Goal: Information Seeking & Learning: Learn about a topic

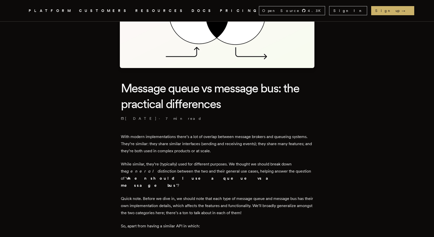
scroll to position [72, 0]
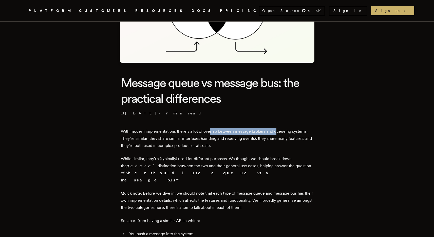
drag, startPoint x: 211, startPoint y: 132, endPoint x: 278, endPoint y: 128, distance: 67.5
click at [278, 128] on p "With modern implementations there’s a lot of overlap between message brokers an…" at bounding box center [217, 138] width 193 height 21
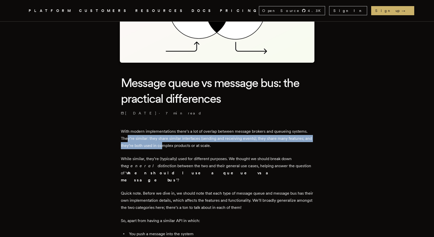
drag, startPoint x: 129, startPoint y: 138, endPoint x: 171, endPoint y: 143, distance: 42.1
click at [171, 143] on p "With modern implementations there’s a lot of overlap between message brokers an…" at bounding box center [217, 138] width 193 height 21
click at [173, 139] on p "With modern implementations there’s a lot of overlap between message brokers an…" at bounding box center [217, 138] width 193 height 21
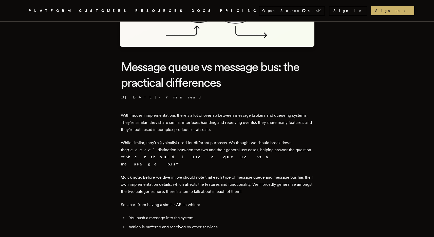
scroll to position [93, 0]
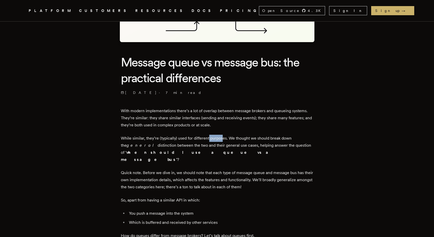
drag, startPoint x: 209, startPoint y: 136, endPoint x: 224, endPoint y: 137, distance: 15.0
click at [224, 137] on p "While similar, they’re (typically) used for different purposes. We thought we s…" at bounding box center [217, 149] width 193 height 28
click at [236, 138] on p "While similar, they’re (typically) used for different purposes. We thought we s…" at bounding box center [217, 149] width 193 height 28
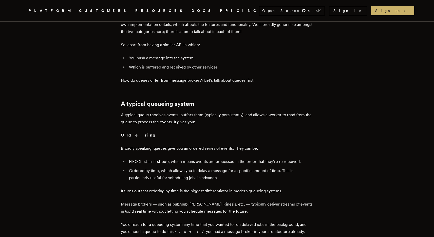
scroll to position [249, 0]
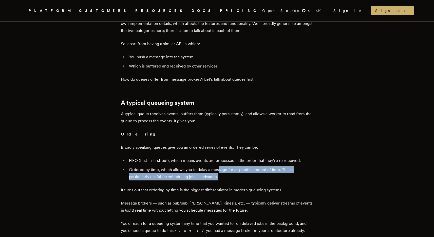
drag, startPoint x: 220, startPoint y: 164, endPoint x: 220, endPoint y: 172, distance: 7.9
click at [220, 172] on li "Ordered by time, which allows you to delay a message for a specific amount of t…" at bounding box center [220, 173] width 186 height 14
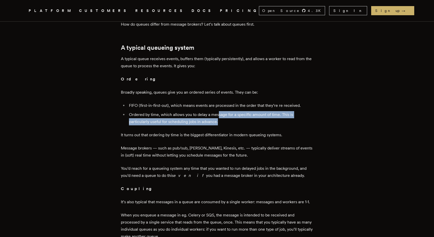
scroll to position [305, 0]
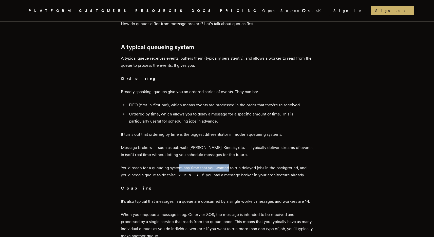
drag, startPoint x: 187, startPoint y: 164, endPoint x: 230, endPoint y: 160, distance: 43.0
click at [230, 164] on p "You’d reach for a queueing system any time that you wanted to run delayed jobs …" at bounding box center [217, 171] width 193 height 14
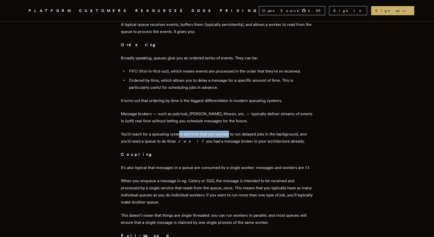
scroll to position [339, 0]
drag, startPoint x: 155, startPoint y: 159, endPoint x: 197, endPoint y: 163, distance: 42.8
click at [197, 164] on p "It’s also typical that messages in a queue are consumed by a single worker: mes…" at bounding box center [217, 167] width 193 height 7
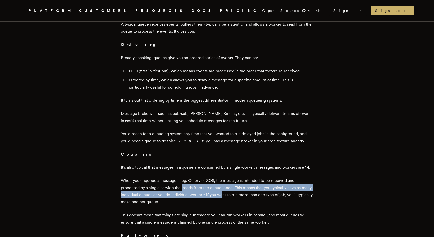
drag, startPoint x: 183, startPoint y: 180, endPoint x: 231, endPoint y: 185, distance: 47.9
click at [233, 186] on p "When you enqueue a message in eg. Celery or SQS, the message is intended to be …" at bounding box center [217, 191] width 193 height 28
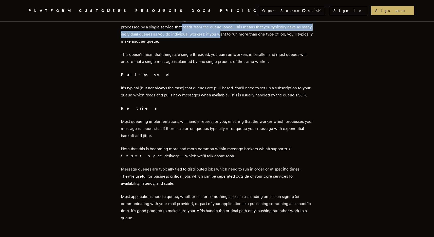
scroll to position [499, 0]
drag, startPoint x: 171, startPoint y: 149, endPoint x: 208, endPoint y: 154, distance: 36.8
click at [208, 154] on p "Note that this is becoming more and more common within message brokers which su…" at bounding box center [217, 152] width 193 height 14
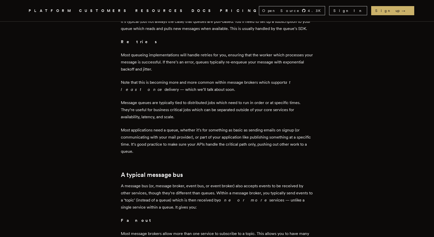
scroll to position [519, 0]
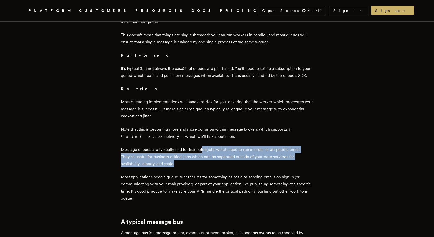
drag, startPoint x: 206, startPoint y: 150, endPoint x: 212, endPoint y: 164, distance: 16.0
click at [212, 164] on p "Message queues are typically tied to distributed jobs which need to run in orde…" at bounding box center [217, 156] width 193 height 21
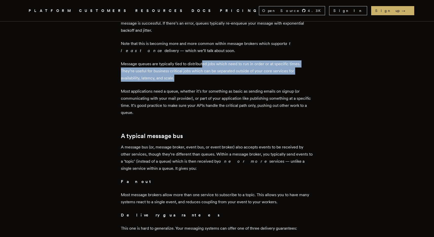
scroll to position [605, 0]
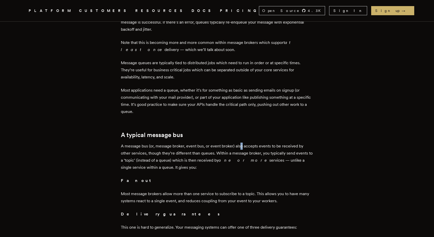
click at [242, 147] on p "A message bus (or, message broker, event bus, or event broker) also accepts eve…" at bounding box center [217, 156] width 193 height 28
click at [237, 155] on p "A message bus (or, message broker, event bus, or event broker) also accepts eve…" at bounding box center [217, 156] width 193 height 28
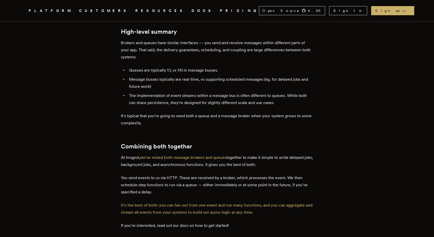
scroll to position [1058, 0]
